Goal: Task Accomplishment & Management: Complete application form

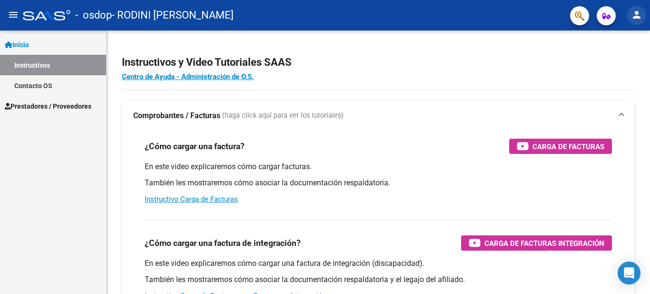
click at [634, 13] on mat-icon "person" at bounding box center [636, 14] width 11 height 11
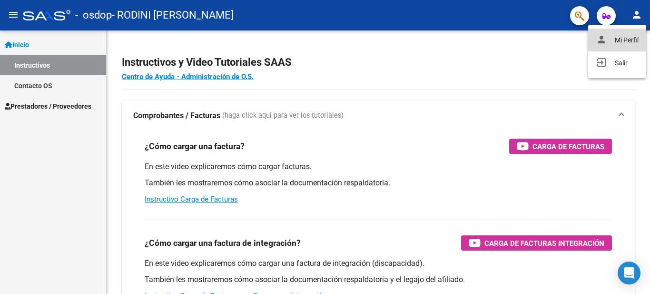
click at [631, 39] on button "person Mi Perfil" at bounding box center [617, 40] width 58 height 23
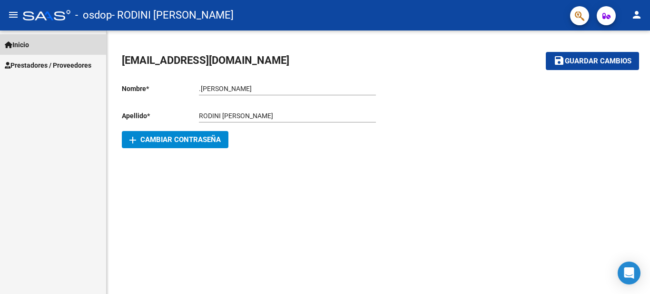
click at [27, 43] on span "Inicio" at bounding box center [17, 44] width 24 height 10
click at [20, 44] on span "Inicio" at bounding box center [17, 44] width 24 height 10
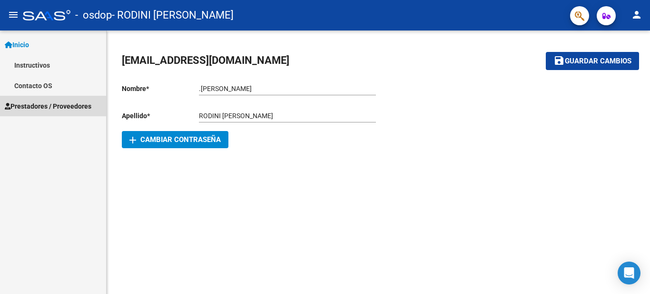
click at [34, 107] on span "Prestadores / Proveedores" at bounding box center [48, 106] width 87 height 10
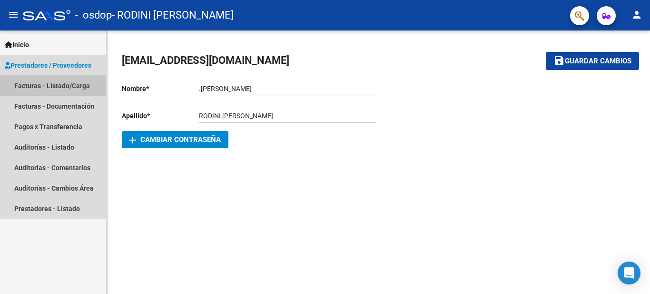
click at [51, 82] on link "Facturas - Listado/Carga" at bounding box center [53, 85] width 106 height 20
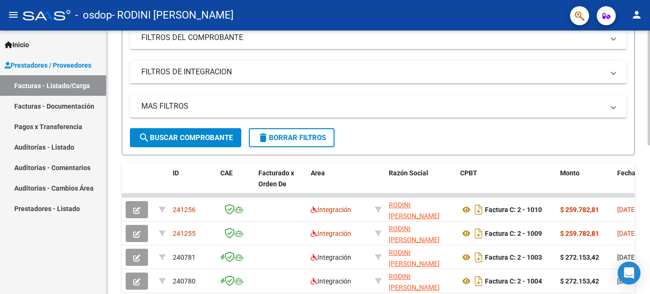
scroll to position [207, 0]
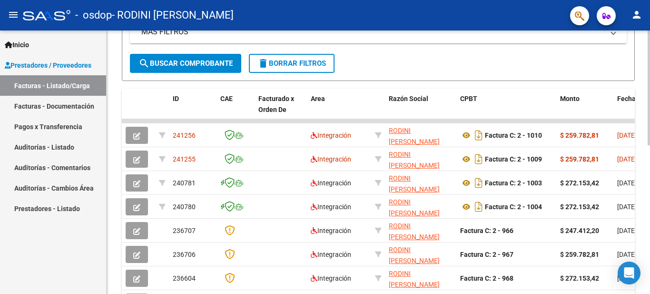
click at [650, 179] on div at bounding box center [649, 180] width 2 height 115
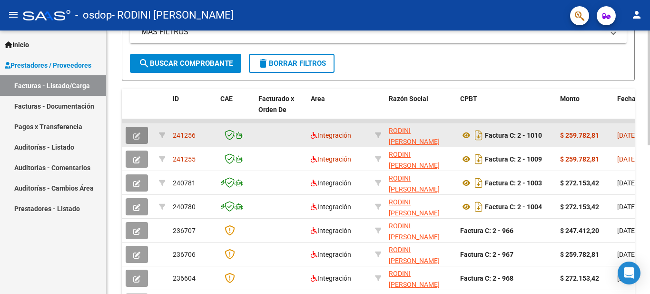
click at [137, 131] on span "button" at bounding box center [136, 135] width 7 height 9
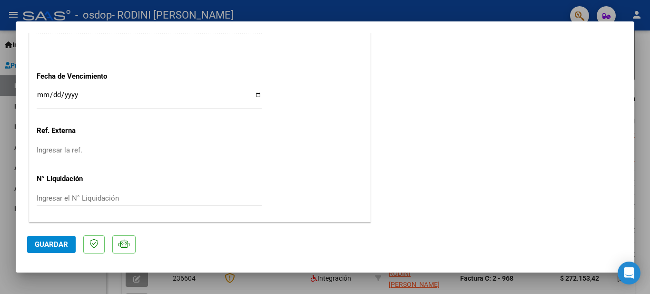
scroll to position [0, 0]
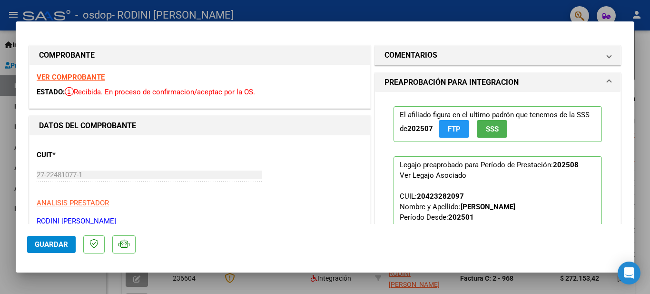
click at [375, 10] on div at bounding box center [325, 147] width 650 height 294
type input "$ 0,00"
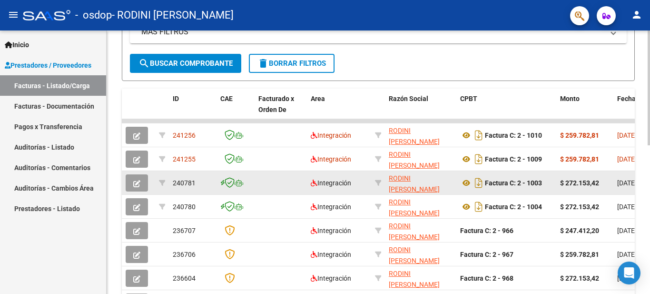
click at [137, 180] on icon "button" at bounding box center [136, 183] width 7 height 7
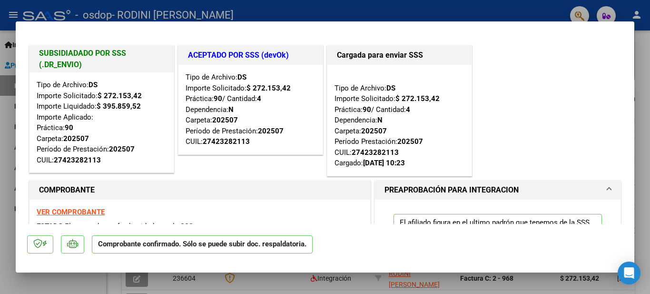
click at [459, 9] on div at bounding box center [325, 147] width 650 height 294
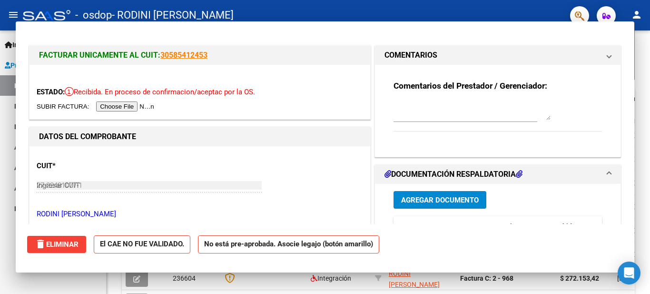
type input "$ 0,00"
